Goal: Entertainment & Leisure: Browse casually

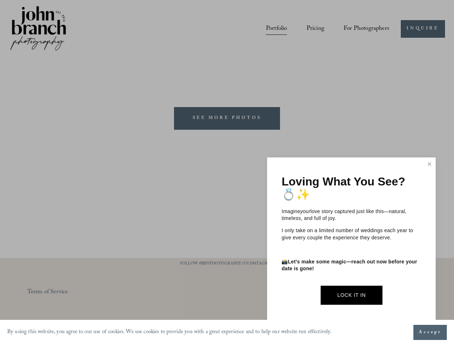
click at [227, 173] on div at bounding box center [227, 172] width 454 height 345
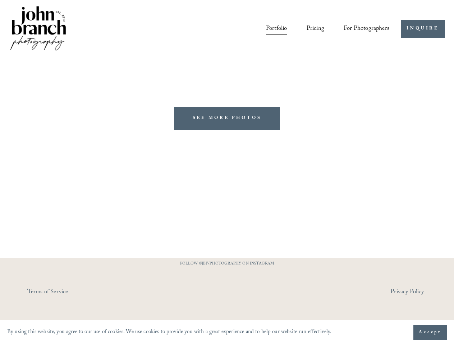
click at [430, 333] on span "Accept" at bounding box center [430, 332] width 23 height 7
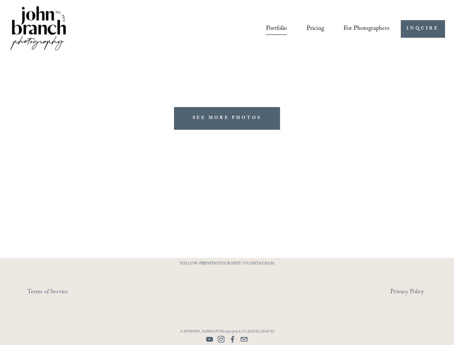
click at [227, 60] on link "View fullsize" at bounding box center [227, 60] width 454 height 0
click at [430, 60] on link "View fullsize" at bounding box center [227, 60] width 454 height 0
